Goal: Information Seeking & Learning: Learn about a topic

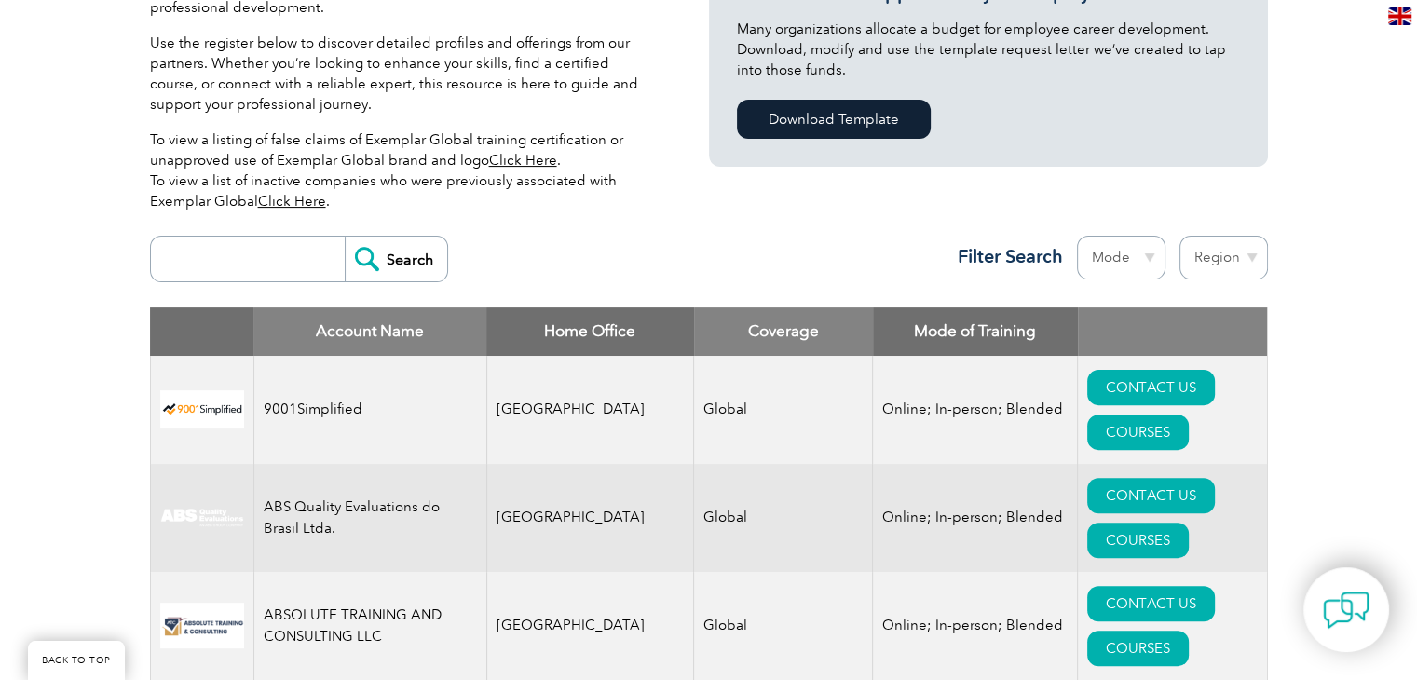
scroll to position [559, 0]
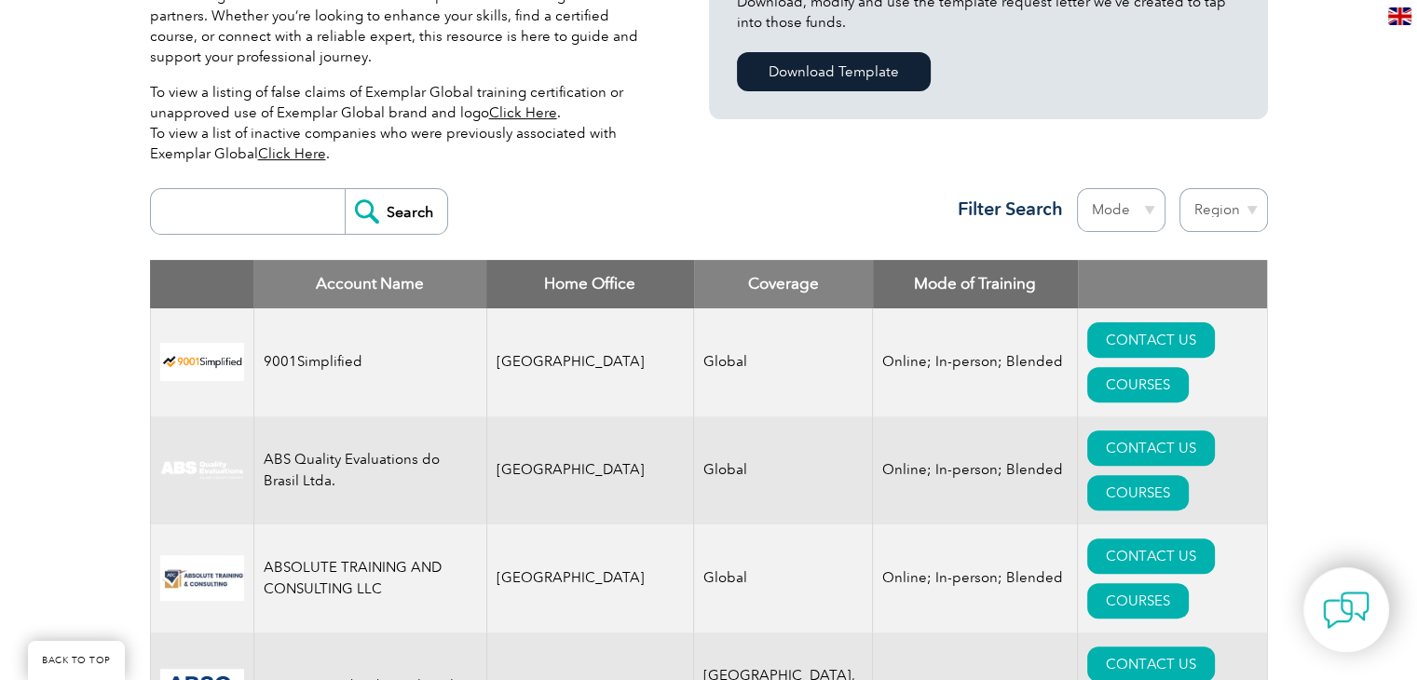
drag, startPoint x: 276, startPoint y: 185, endPoint x: 276, endPoint y: 196, distance: 10.3
click at [276, 185] on div "Search Region [GEOGRAPHIC_DATA] [GEOGRAPHIC_DATA] [GEOGRAPHIC_DATA] [GEOGRAPHIC…" at bounding box center [709, 219] width 1118 height 81
drag, startPoint x: 276, startPoint y: 208, endPoint x: 301, endPoint y: 226, distance: 30.8
click at [278, 209] on input "search" at bounding box center [252, 211] width 185 height 45
type input "bluestar"
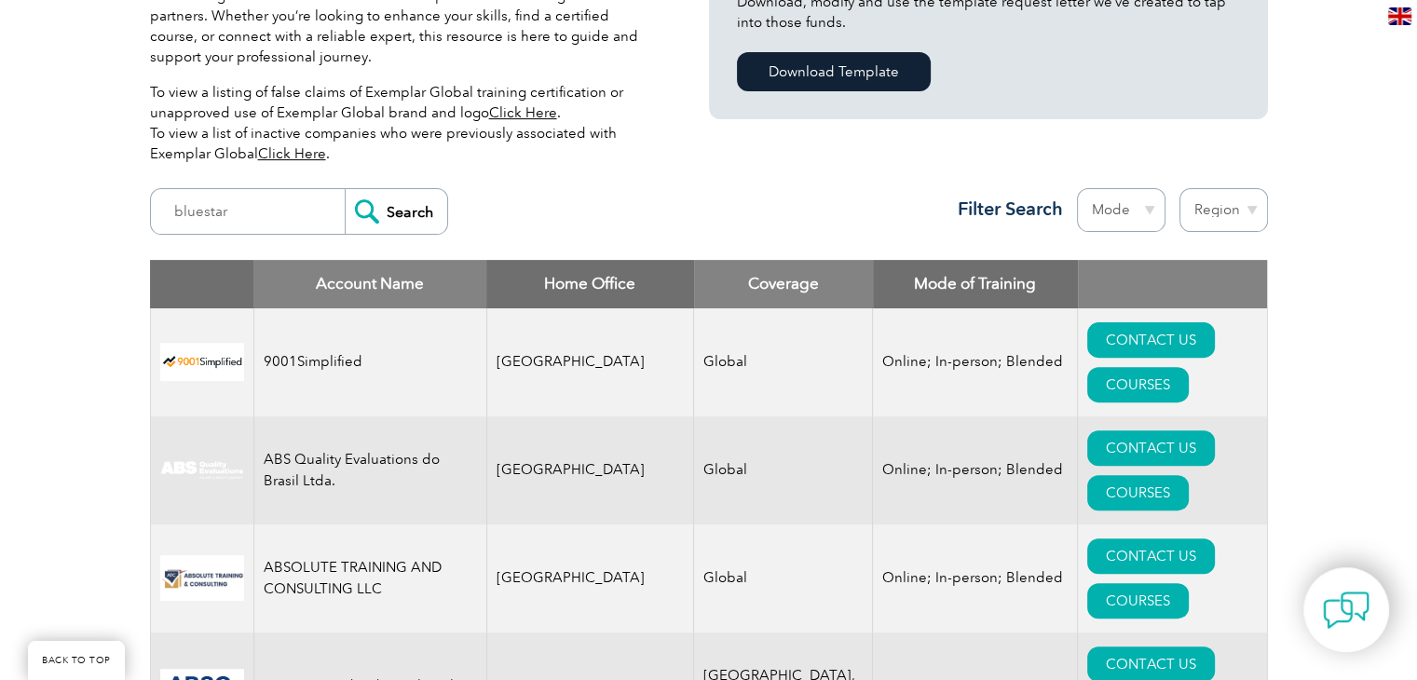
click at [387, 216] on input "Search" at bounding box center [396, 211] width 103 height 45
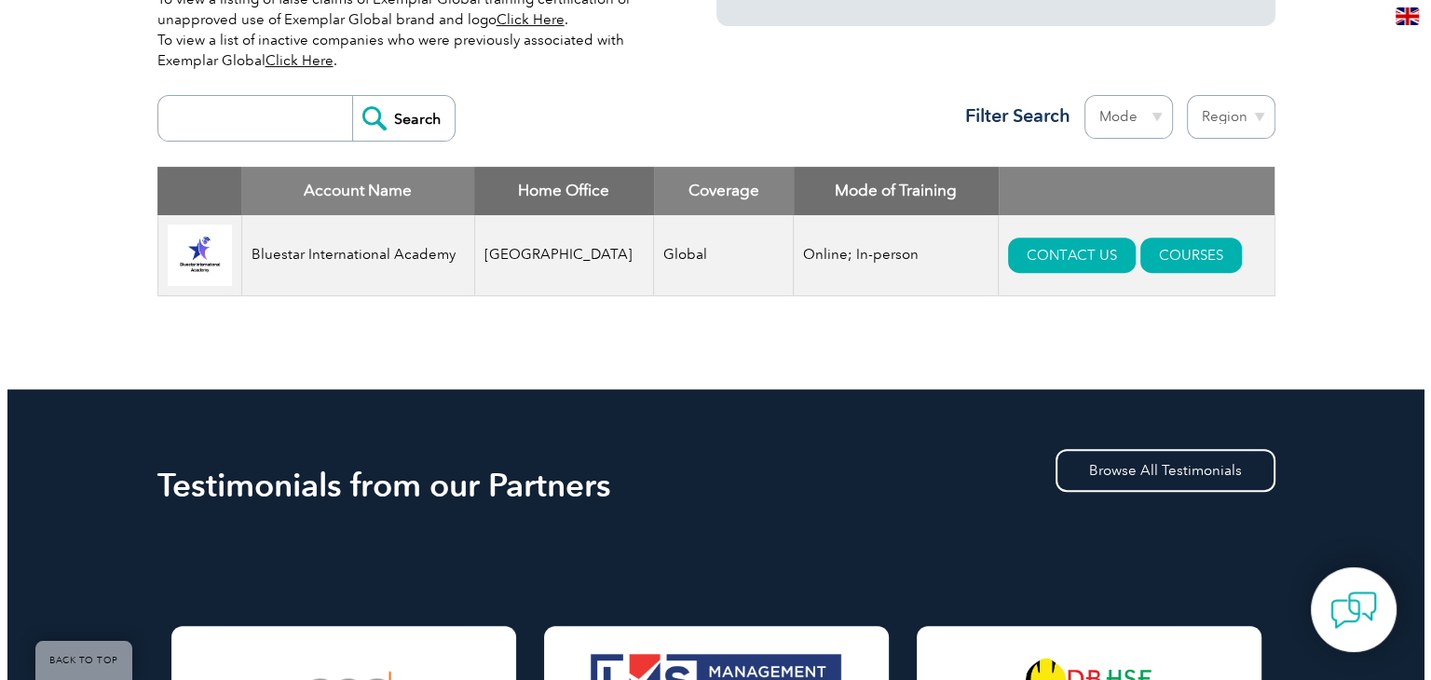
scroll to position [652, 0]
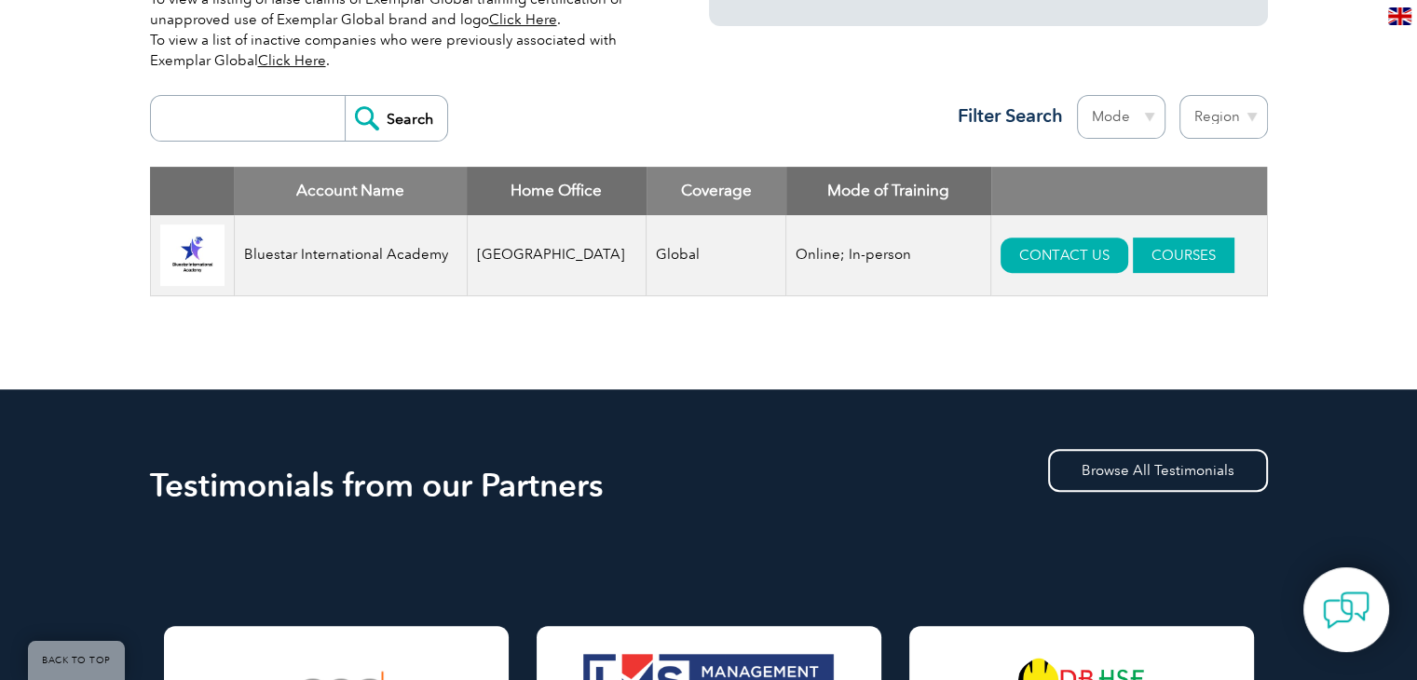
click at [1133, 249] on link "COURSES" at bounding box center [1184, 255] width 102 height 35
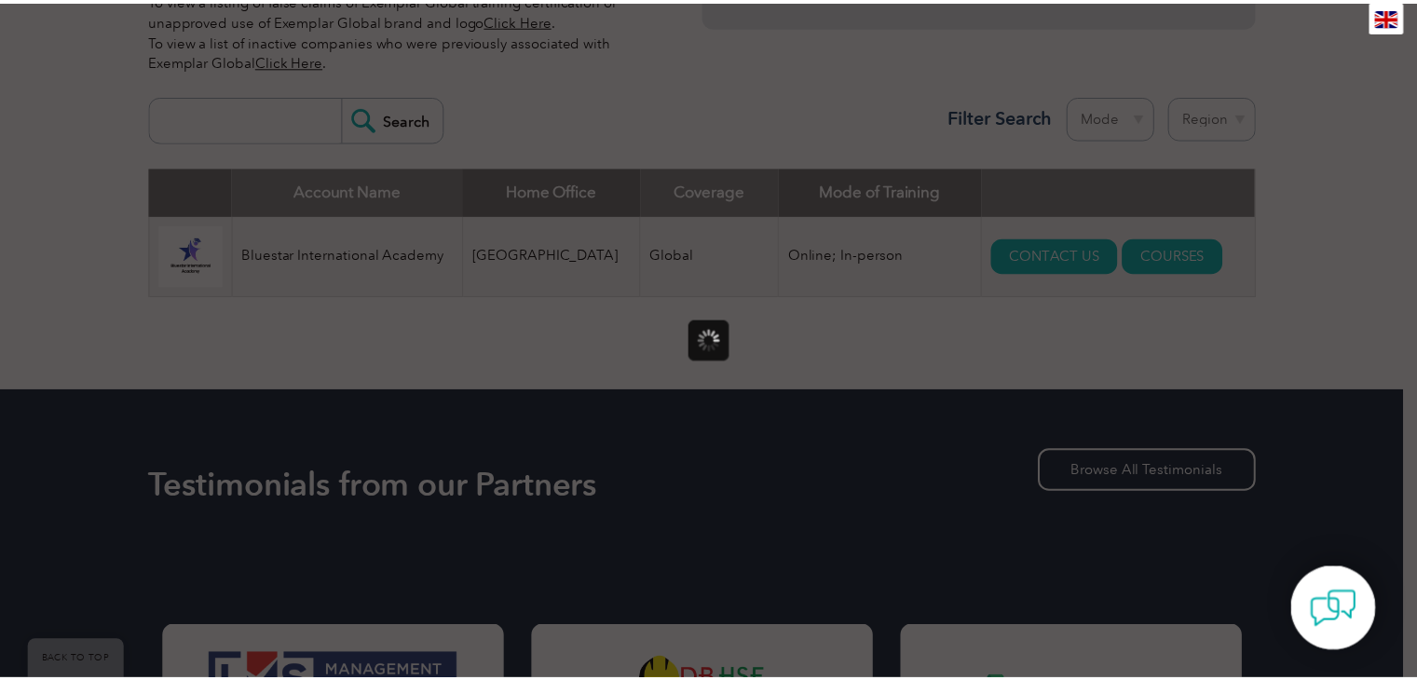
scroll to position [0, 0]
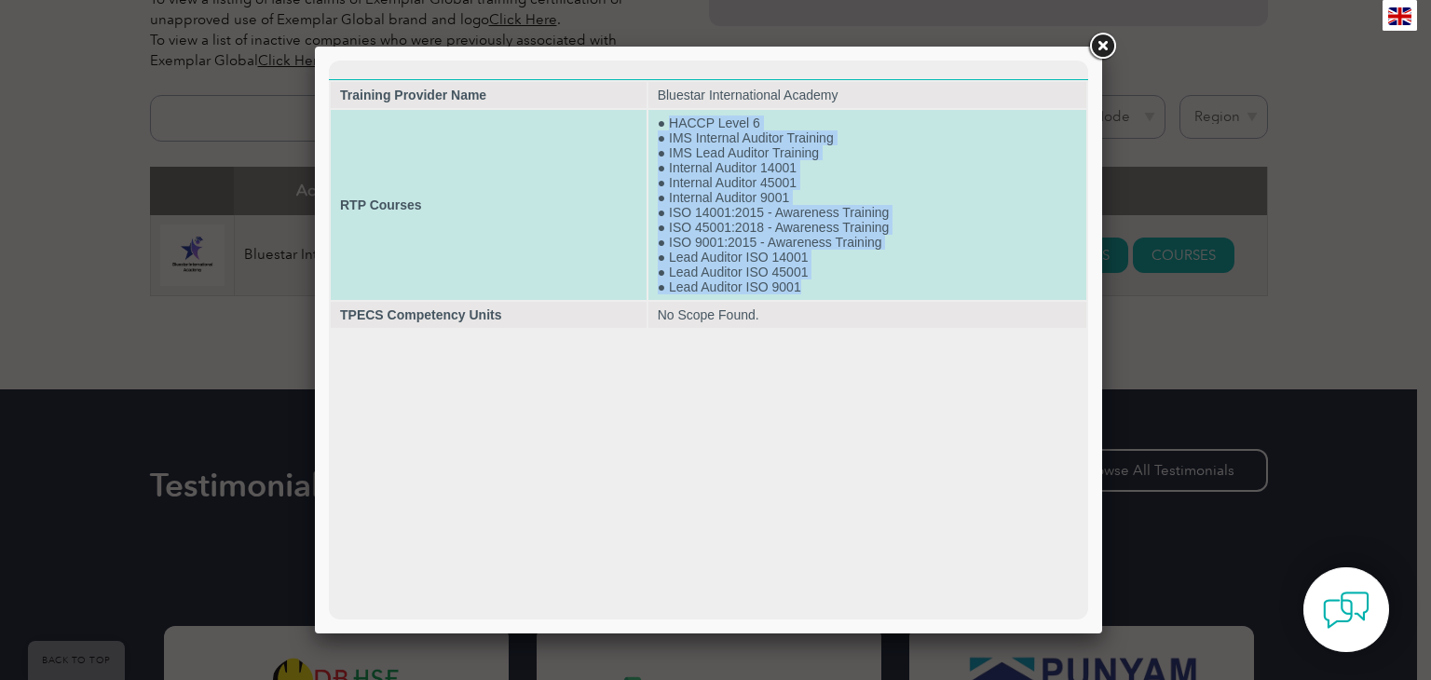
drag, startPoint x: 671, startPoint y: 116, endPoint x: 820, endPoint y: 306, distance: 240.9
click at [818, 300] on td "● HACCP Level 6 ● IMS Internal Auditor Training ● IMS Lead Auditor Training ● I…" at bounding box center [868, 205] width 438 height 190
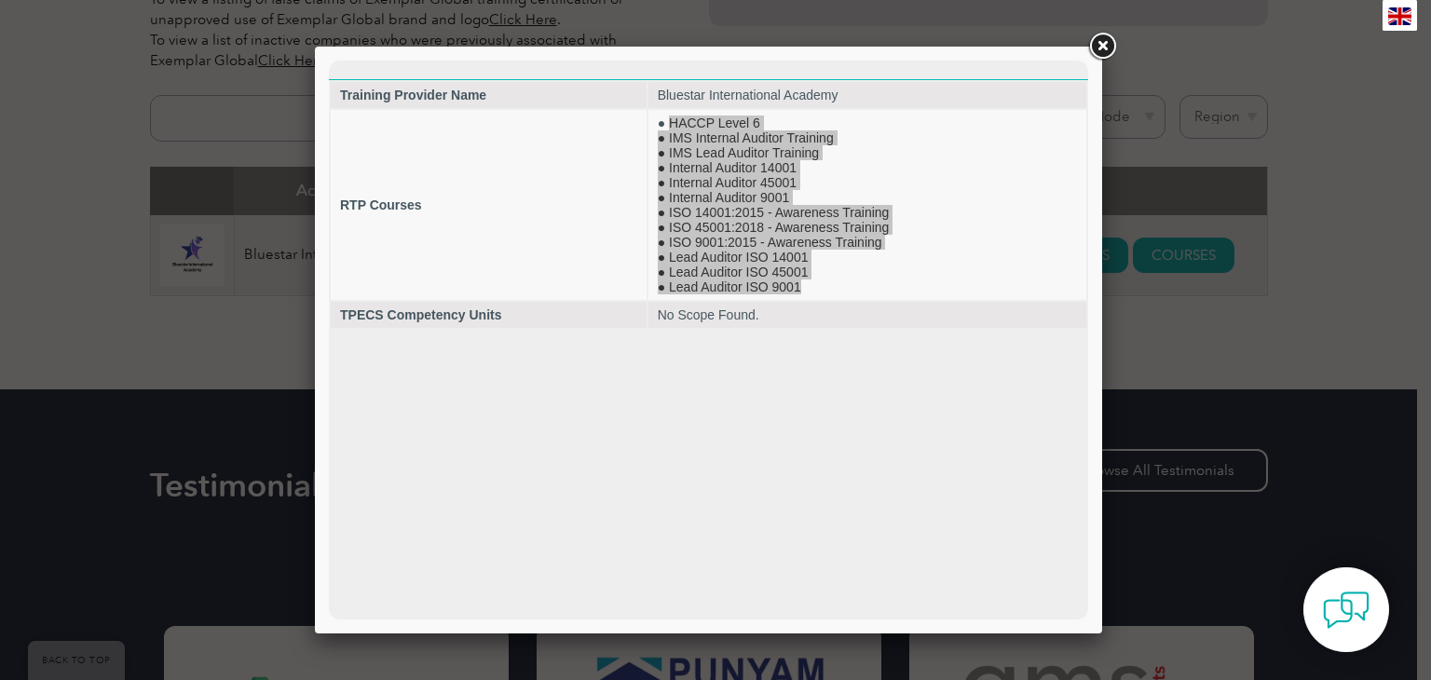
click at [1087, 49] on link at bounding box center [1103, 47] width 34 height 34
